Goal: Task Accomplishment & Management: Manage account settings

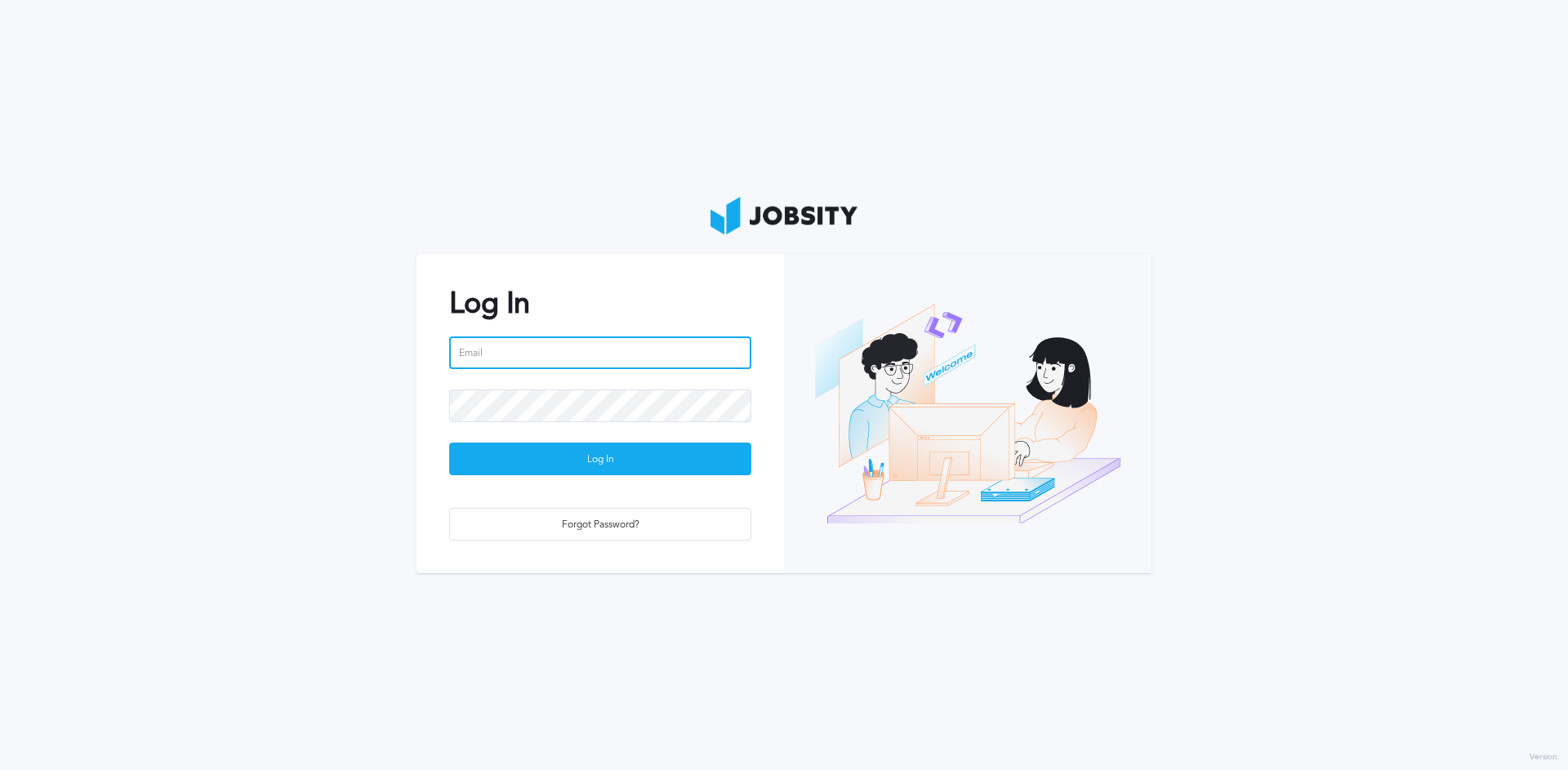
click at [544, 357] on input "email" at bounding box center [601, 353] width 302 height 32
click at [525, 353] on input "email" at bounding box center [601, 353] width 302 height 32
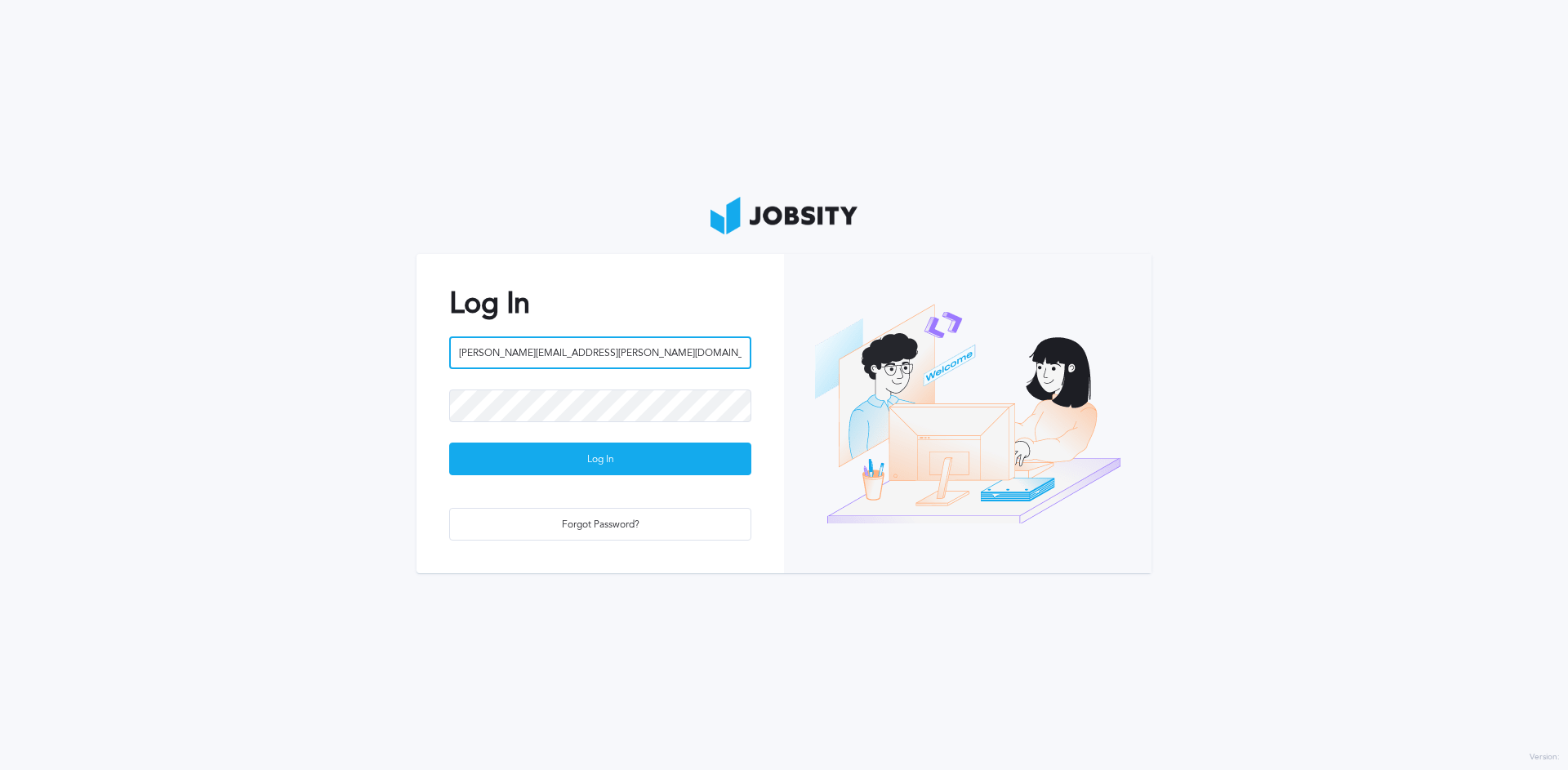
type input "[PERSON_NAME][EMAIL_ADDRESS][PERSON_NAME][DOMAIN_NAME]"
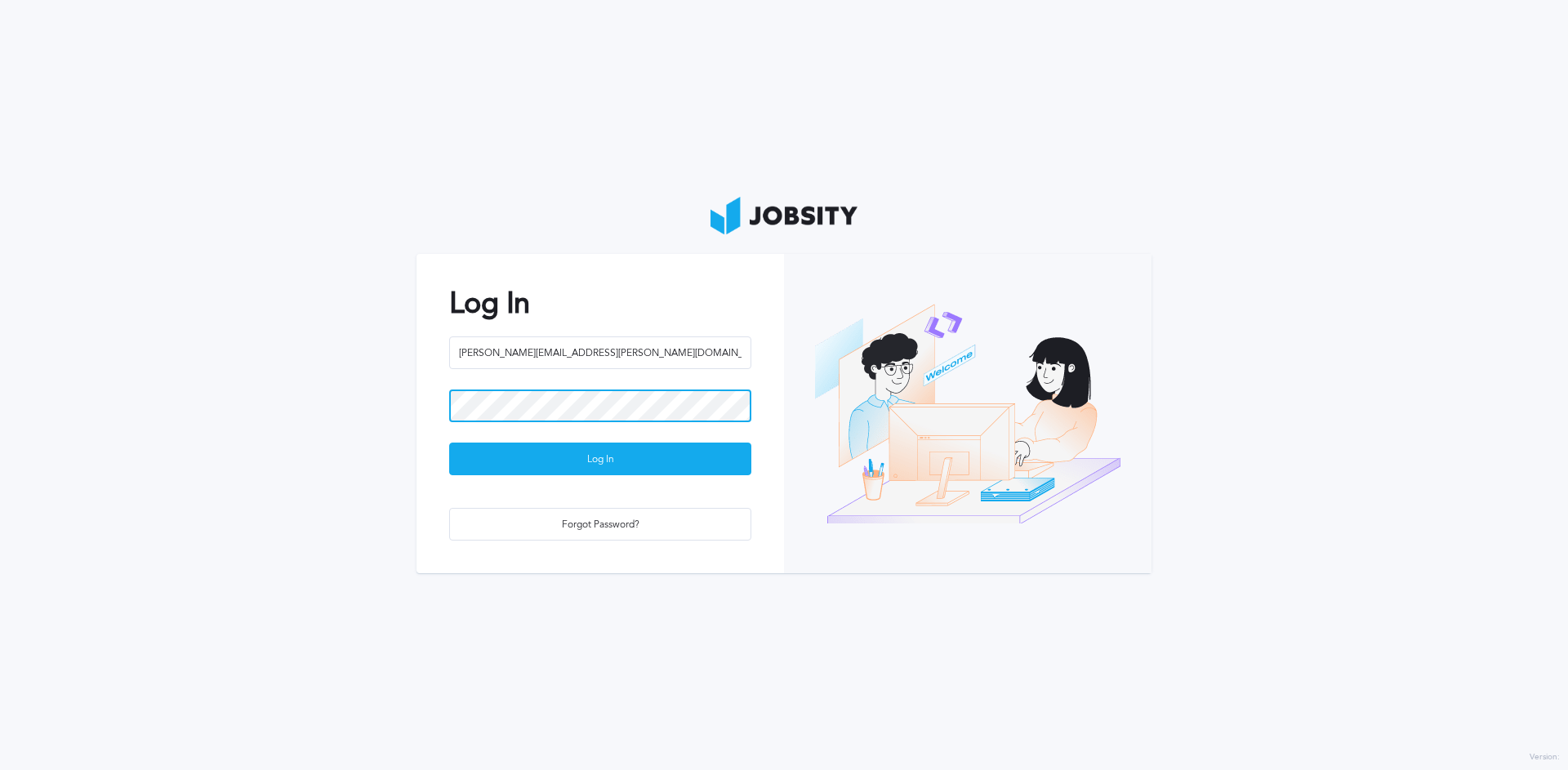
click at [449, 443] on button "Log In" at bounding box center [601, 459] width 302 height 32
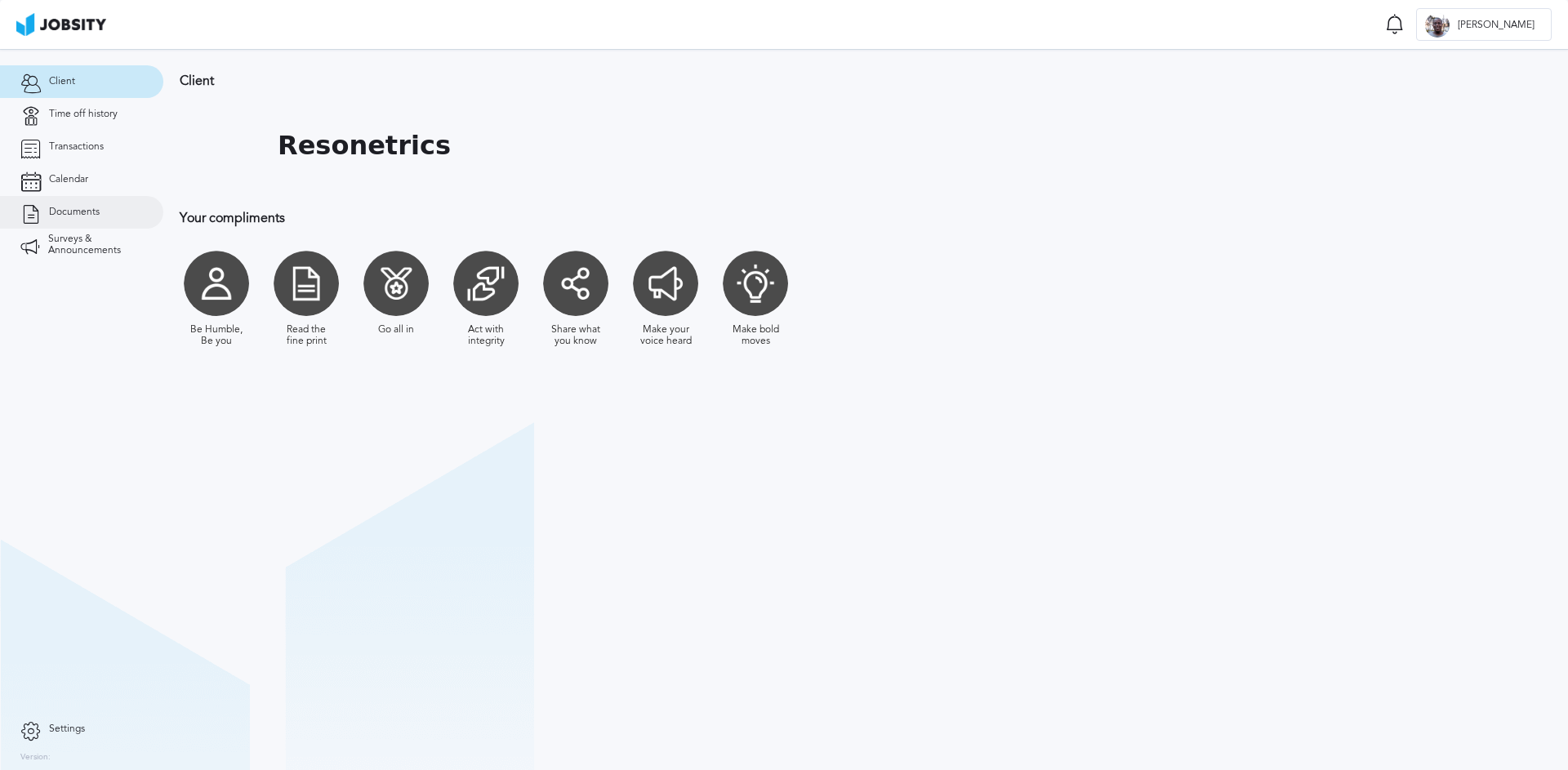
click at [84, 210] on span "Documents" at bounding box center [75, 212] width 51 height 11
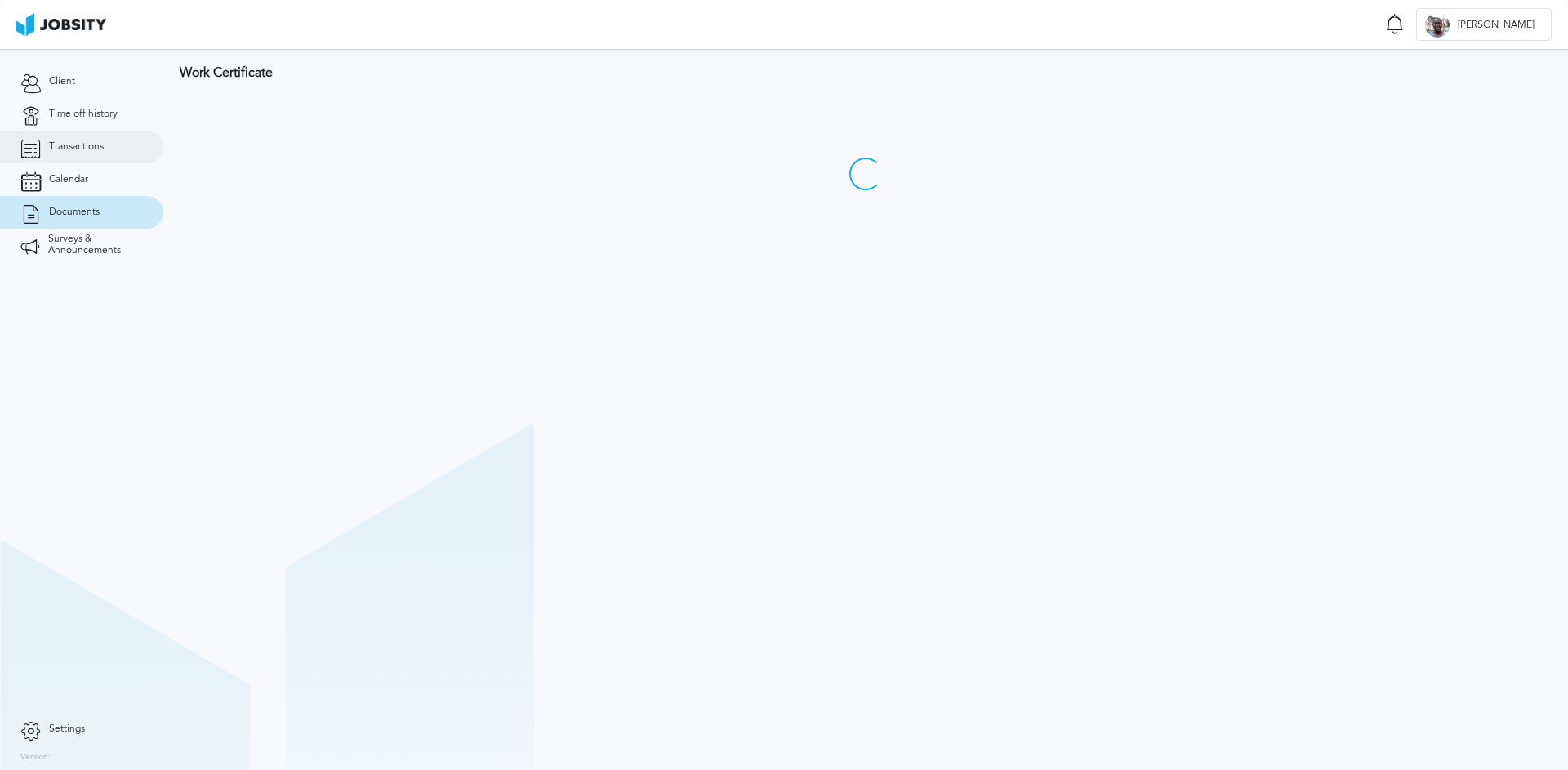
click at [74, 143] on span "Transactions" at bounding box center [76, 146] width 54 height 11
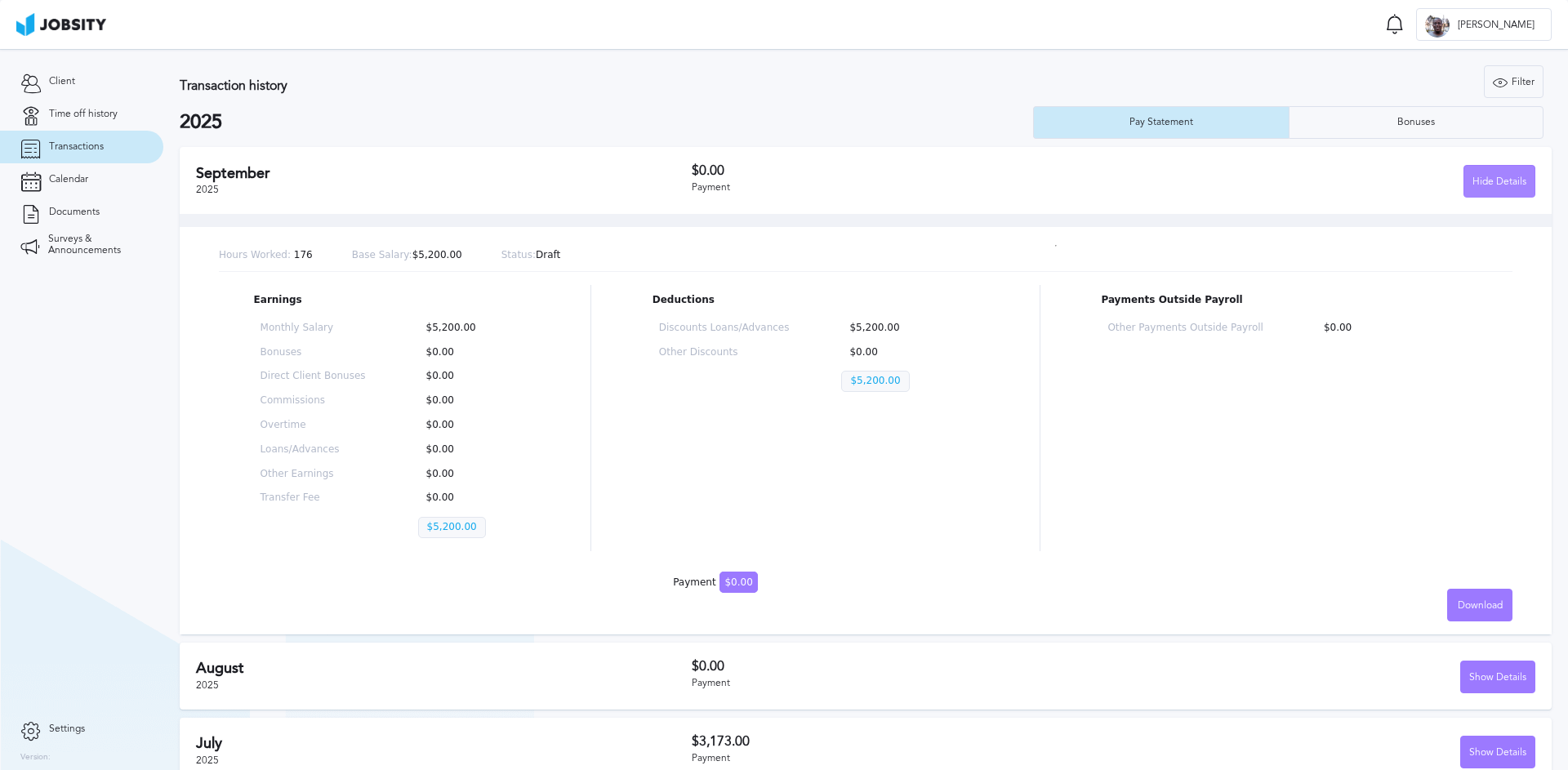
click at [1503, 188] on div "Hide Details" at bounding box center [1498, 182] width 71 height 32
